Goal: Transaction & Acquisition: Purchase product/service

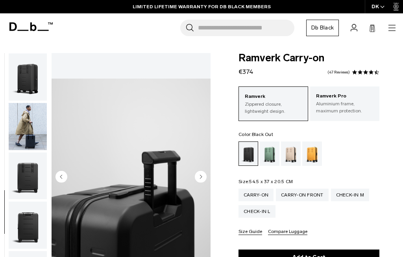
click at [390, 28] on icon "button" at bounding box center [391, 28] width 7 height 0
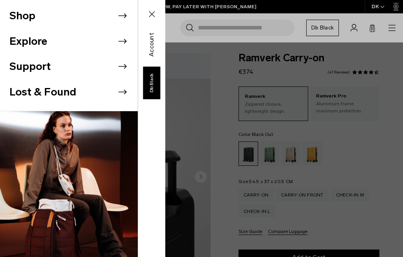
click at [33, 17] on li "Shop" at bounding box center [73, 16] width 128 height 26
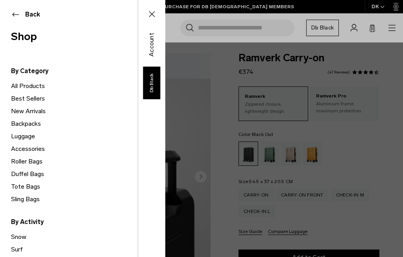
click at [42, 151] on link "Accessories" at bounding box center [74, 149] width 127 height 13
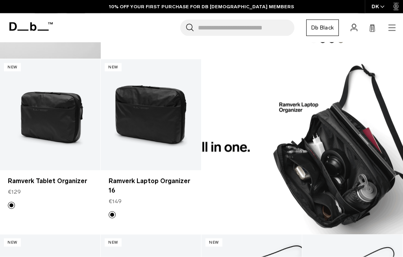
scroll to position [462, 0]
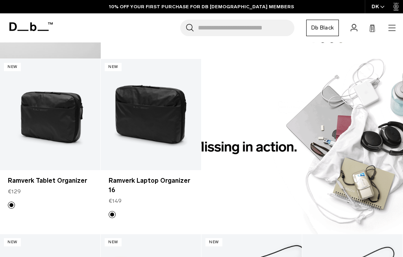
click at [172, 159] on button "Add to Cart" at bounding box center [151, 158] width 92 height 18
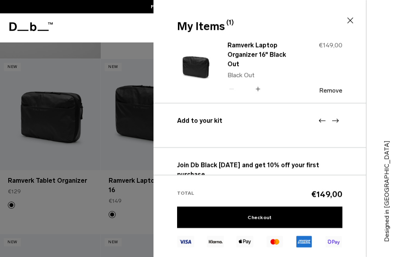
click at [173, 98] on div "Ramverk Laptop Organizer 16" Black Out Black Out Quantity - * + €149,00 Remove" at bounding box center [259, 73] width 212 height 59
click at [353, 22] on icon at bounding box center [349, 20] width 9 height 9
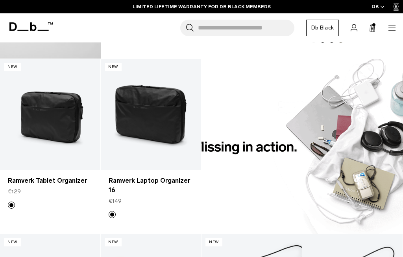
scroll to position [477, 0]
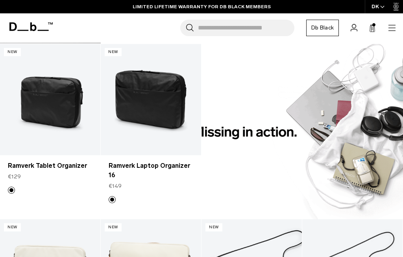
click at [175, 169] on link "Ramverk Laptop Organizer 16" at bounding box center [151, 170] width 85 height 19
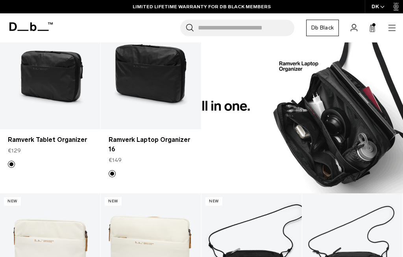
scroll to position [504, 0]
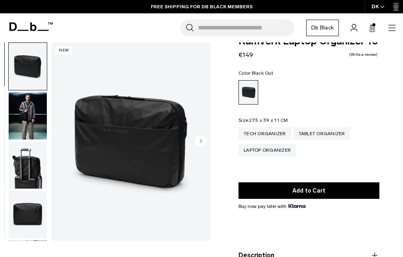
scroll to position [22, 0]
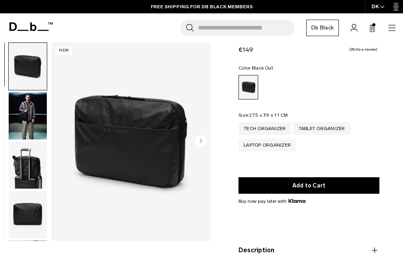
click at [205, 142] on circle "Next slide" at bounding box center [201, 141] width 12 height 12
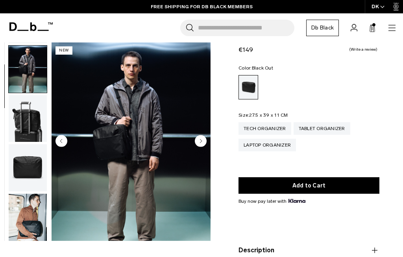
scroll to position [50, 0]
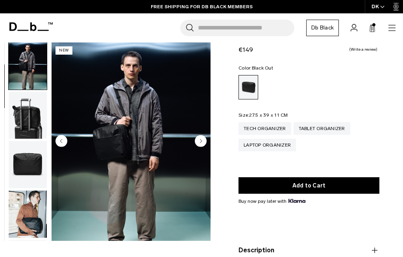
click at [200, 146] on circle "Next slide" at bounding box center [201, 141] width 12 height 12
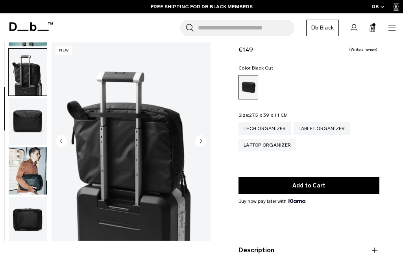
scroll to position [100, 0]
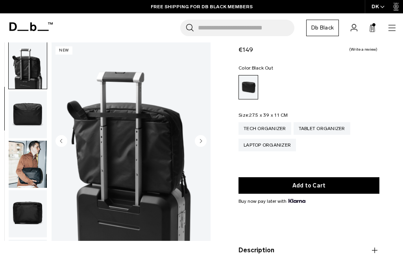
click at [195, 145] on icon "Next slide" at bounding box center [201, 141] width 12 height 12
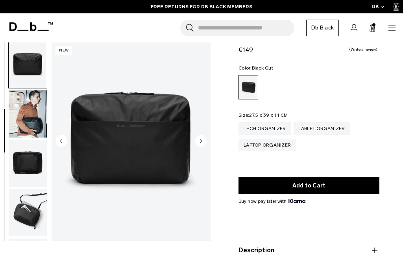
click at [197, 142] on circle "Next slide" at bounding box center [201, 141] width 12 height 12
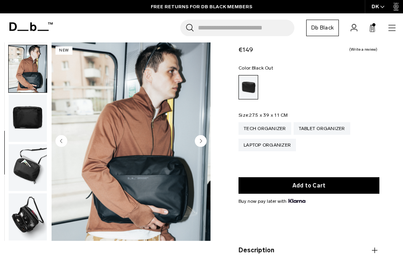
scroll to position [200, 0]
click at [197, 143] on circle "Next slide" at bounding box center [201, 141] width 12 height 12
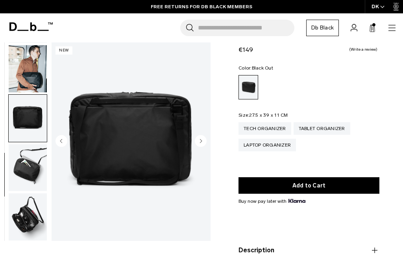
click at [195, 144] on icon "Next slide" at bounding box center [201, 141] width 12 height 12
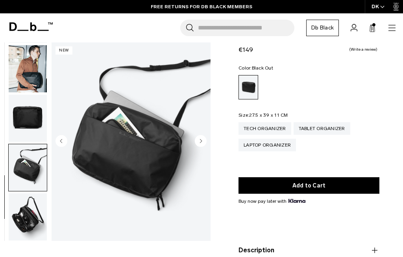
click at [193, 143] on img "7 / 8" at bounding box center [131, 141] width 159 height 199
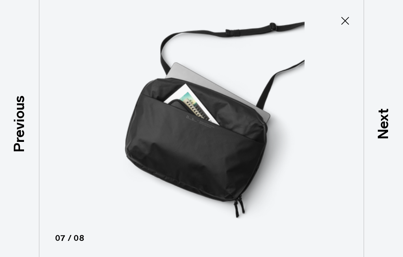
scroll to position [0, 0]
